Goal: Information Seeking & Learning: Learn about a topic

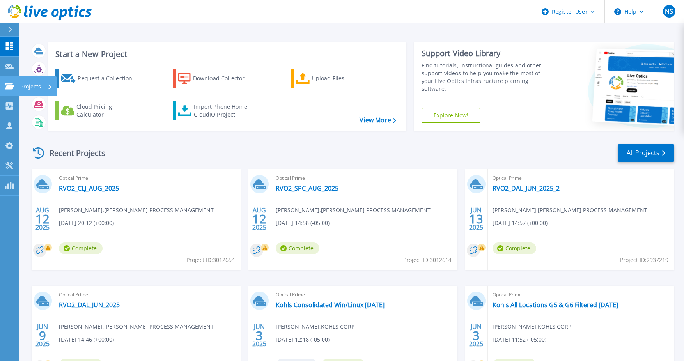
click at [9, 81] on link "Projects Projects" at bounding box center [9, 86] width 19 height 20
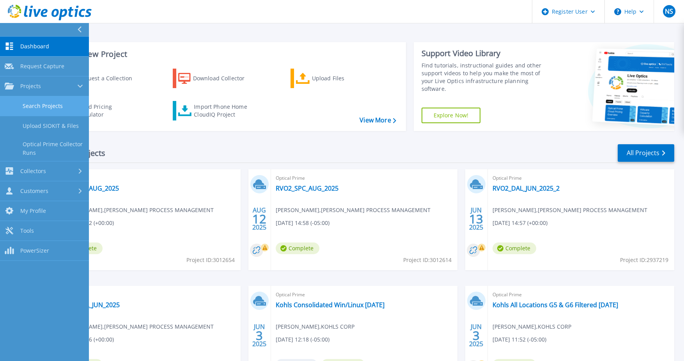
click at [43, 107] on link "Search Projects" at bounding box center [44, 106] width 89 height 20
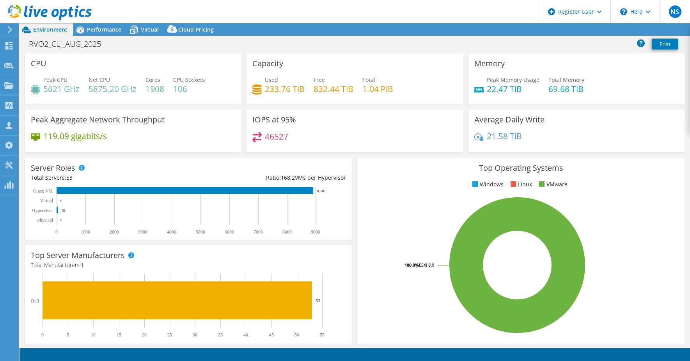
select select "USD"
click at [109, 32] on span "Performance" at bounding box center [104, 29] width 34 height 7
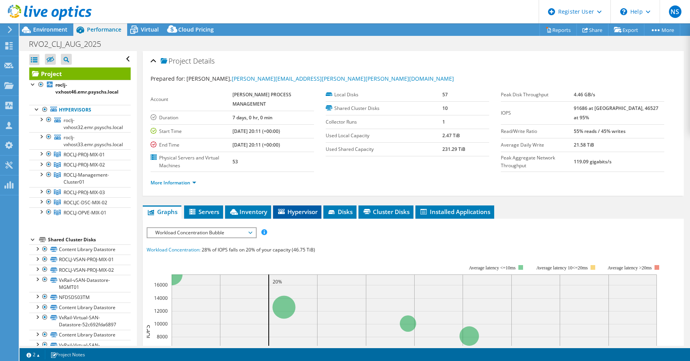
click at [306, 215] on span "Hypervisor" at bounding box center [297, 212] width 41 height 8
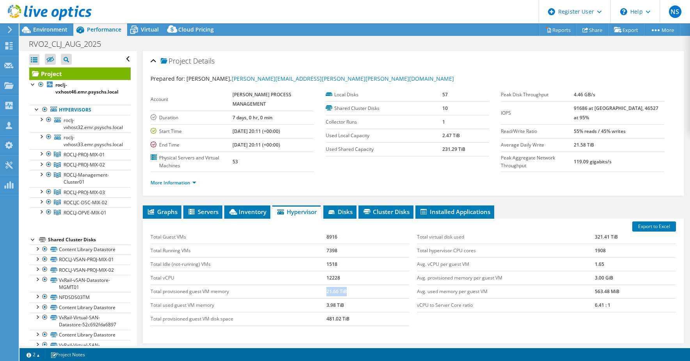
drag, startPoint x: 355, startPoint y: 289, endPoint x: 243, endPoint y: 288, distance: 112.3
click at [243, 288] on tr "Total provisioned guest VM memory 21.66 TiB" at bounding box center [279, 292] width 259 height 14
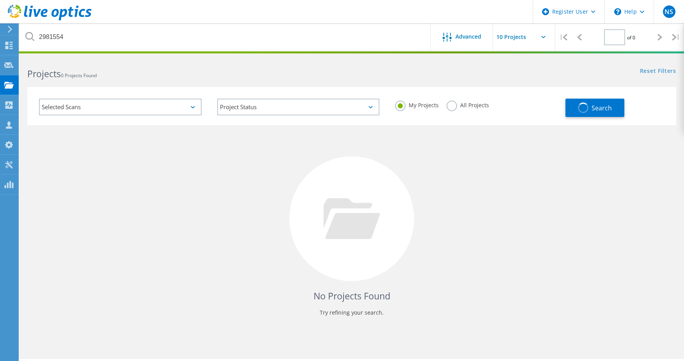
type input "1"
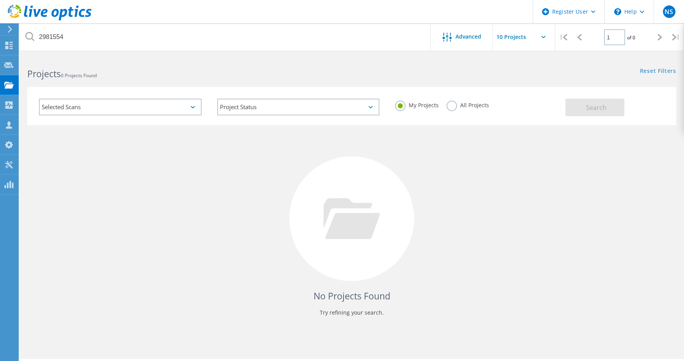
click at [455, 107] on label "All Projects" at bounding box center [467, 104] width 42 height 7
click at [0, 0] on input "All Projects" at bounding box center [0, 0] width 0 height 0
click at [582, 107] on button "Search" at bounding box center [594, 108] width 59 height 18
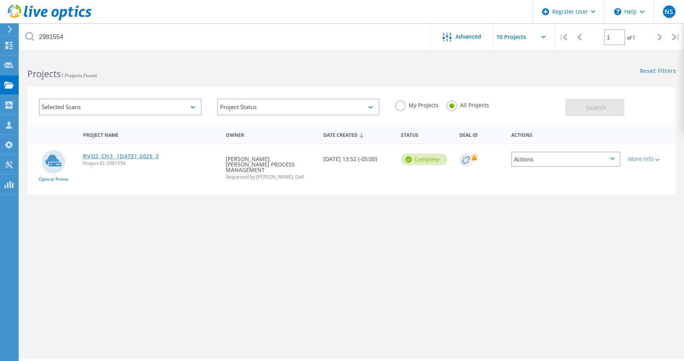
click at [112, 156] on link "RVO2_CH3_ [DATE]_2025_2" at bounding box center [121, 156] width 76 height 5
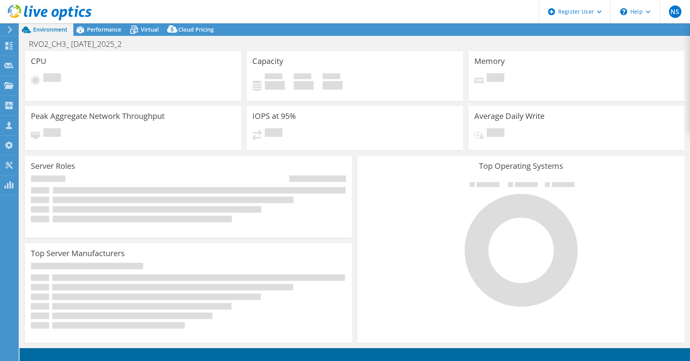
select select "USD"
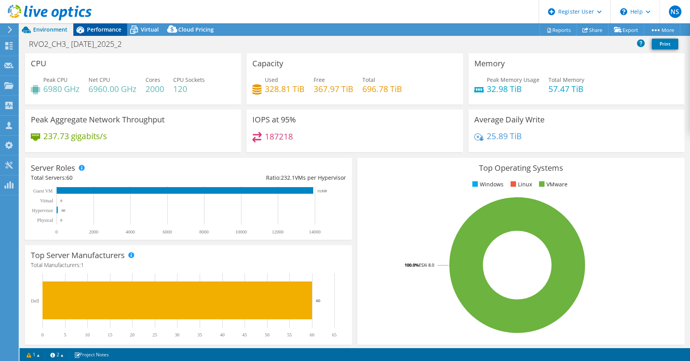
click at [106, 35] on div "Performance" at bounding box center [100, 29] width 54 height 12
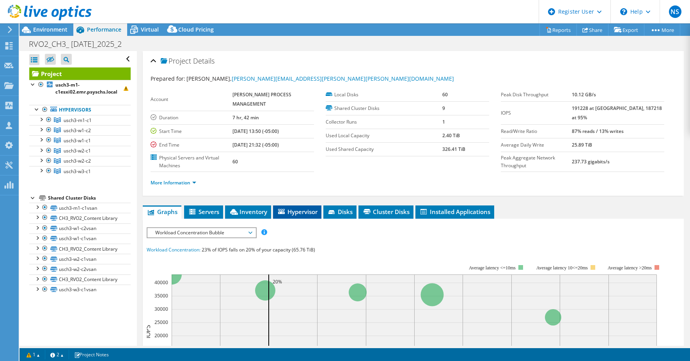
click at [304, 214] on span "Hypervisor" at bounding box center [297, 212] width 41 height 8
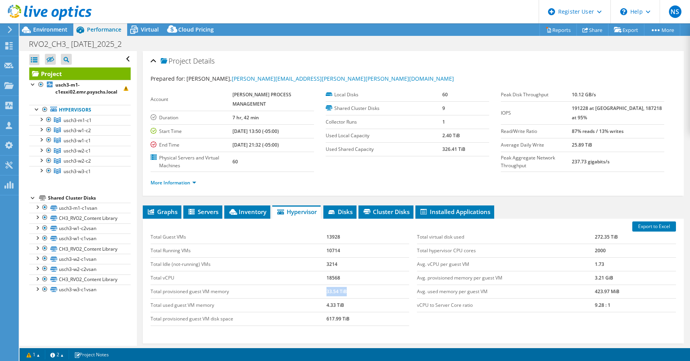
drag, startPoint x: 345, startPoint y: 292, endPoint x: 298, endPoint y: 290, distance: 47.2
click at [298, 290] on tr "Total provisioned guest VM memory 33.54 TiB" at bounding box center [279, 292] width 259 height 14
